Goal: Information Seeking & Learning: Learn about a topic

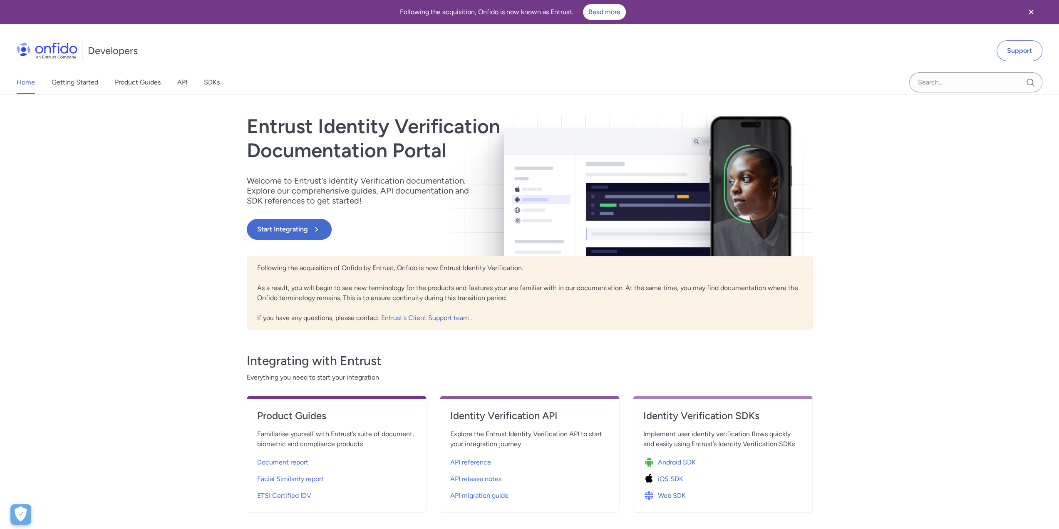
click at [1028, 11] on icon "Close banner" at bounding box center [1032, 12] width 10 height 10
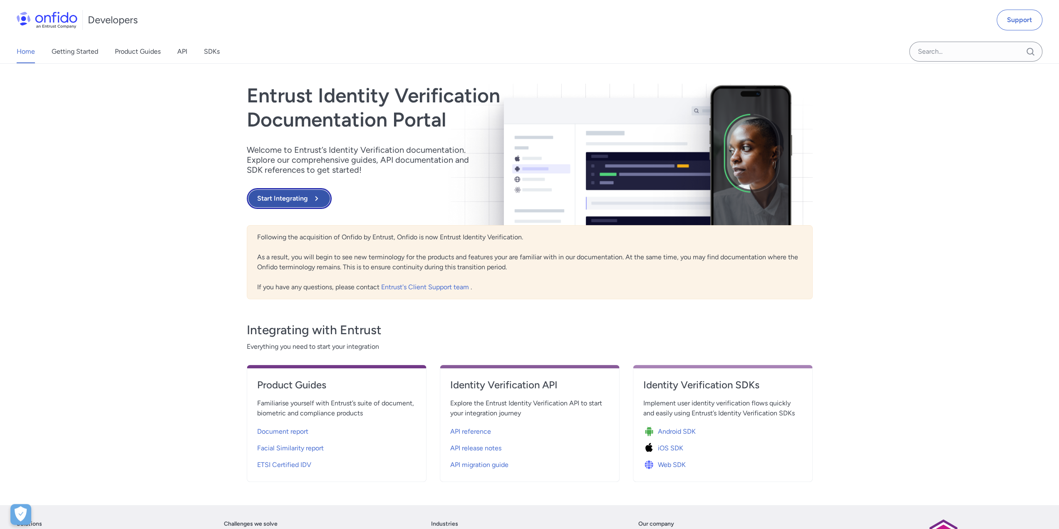
click at [295, 201] on button "Start Integrating" at bounding box center [289, 198] width 85 height 21
click at [187, 53] on link "API" at bounding box center [182, 51] width 10 height 23
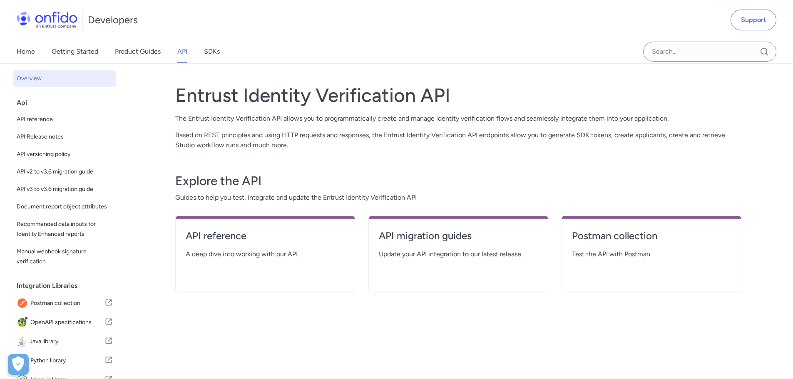
drag, startPoint x: 252, startPoint y: 32, endPoint x: 242, endPoint y: 37, distance: 11.5
click at [252, 32] on div "Developers Support" at bounding box center [396, 20] width 793 height 40
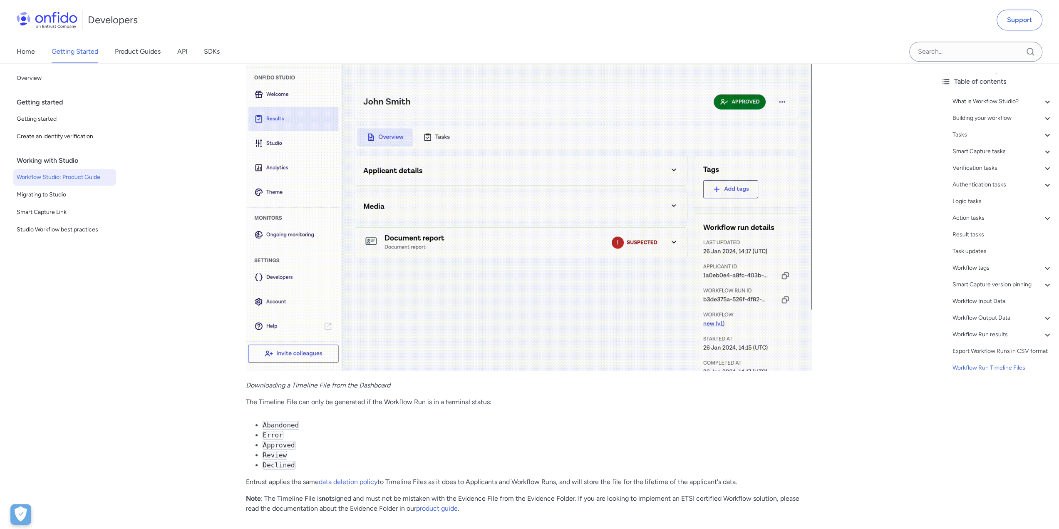
scroll to position [22908, 0]
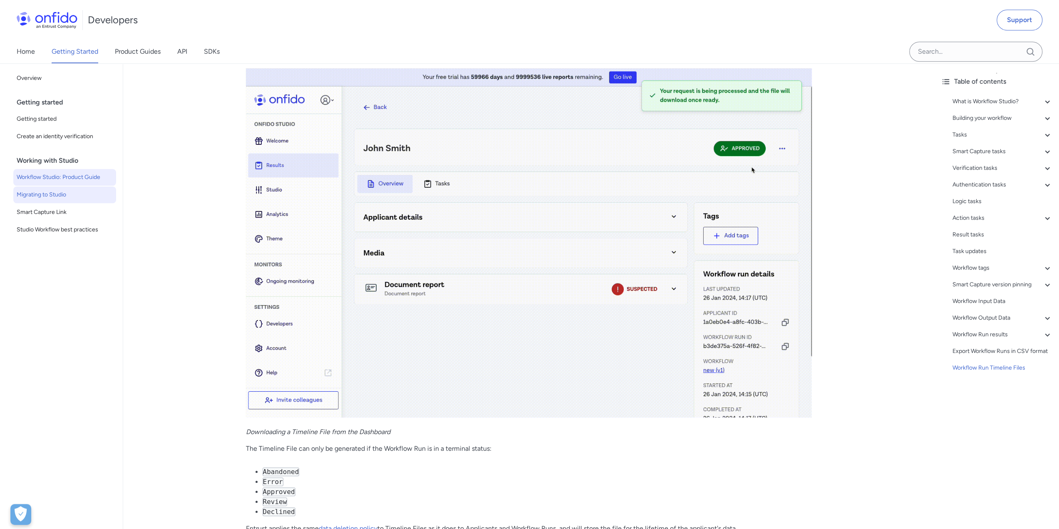
click at [27, 189] on link "Migrating to Studio" at bounding box center [64, 195] width 103 height 17
